Goal: Task Accomplishment & Management: Complete application form

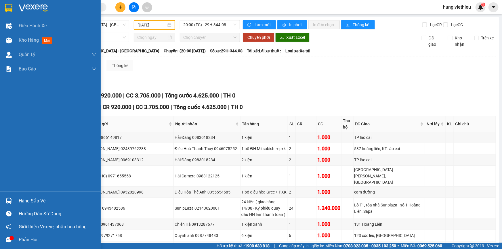
click at [6, 197] on div at bounding box center [9, 201] width 10 height 10
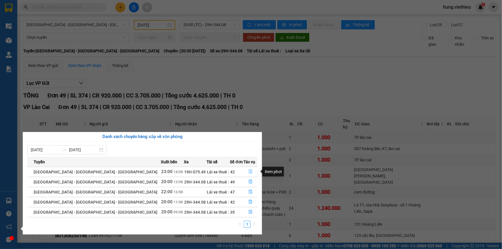
click at [248, 173] on icon "file-done" at bounding box center [250, 172] width 4 height 4
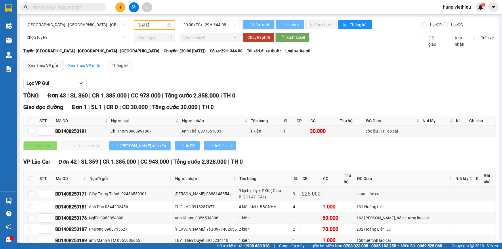
type input "[DATE]"
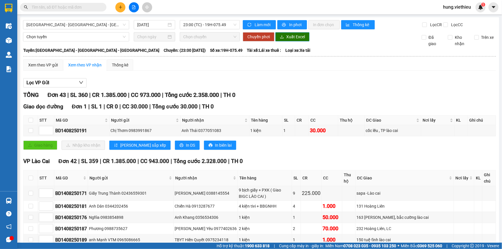
click at [292, 37] on span "Xuất Excel" at bounding box center [295, 37] width 19 height 6
paste input "BD1408250171"
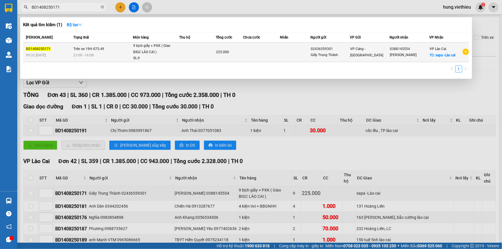
type input "BD1408250171"
click at [162, 54] on div "9 bịch giấy + PXK ( Giao BIGC LÀO CAI )" at bounding box center [154, 49] width 43 height 12
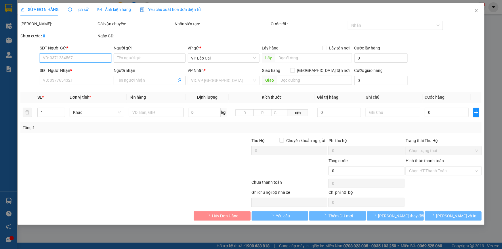
type input "02436559301"
type input "Giấy Trung Thành"
type input "0388145554"
type input "[PERSON_NAME]"
checkbox input "true"
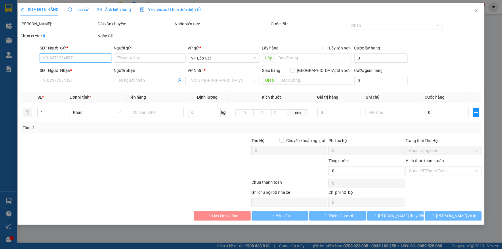
type input "sapa -Lào cai"
type input "225.000"
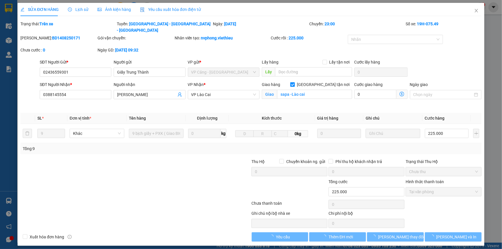
drag, startPoint x: 446, startPoint y: 216, endPoint x: 382, endPoint y: 198, distance: 66.5
click at [444, 216] on div "Ghi chú nội bộ nhà xe Chi phí nội bộ 0" at bounding box center [251, 219] width 462 height 18
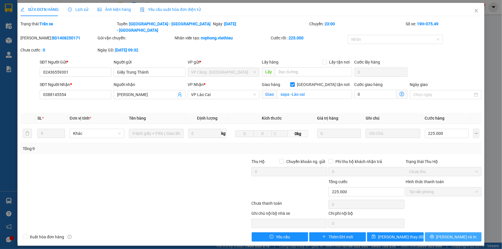
click at [434, 235] on icon "printer" at bounding box center [432, 237] width 4 height 4
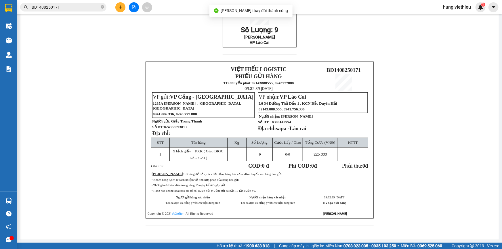
scroll to position [54, 0]
